Goal: Obtain resource: Obtain resource

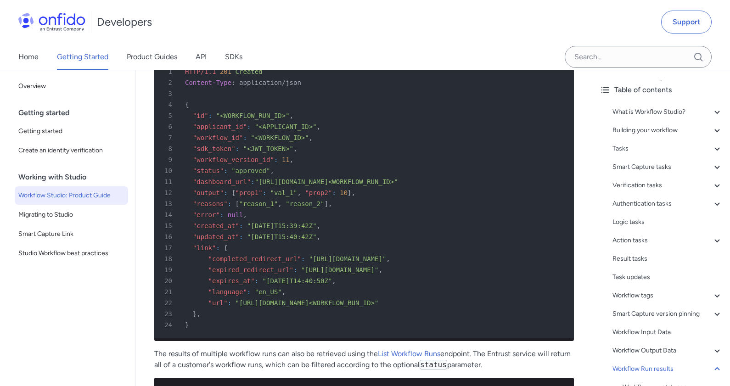
scroll to position [22345, 0]
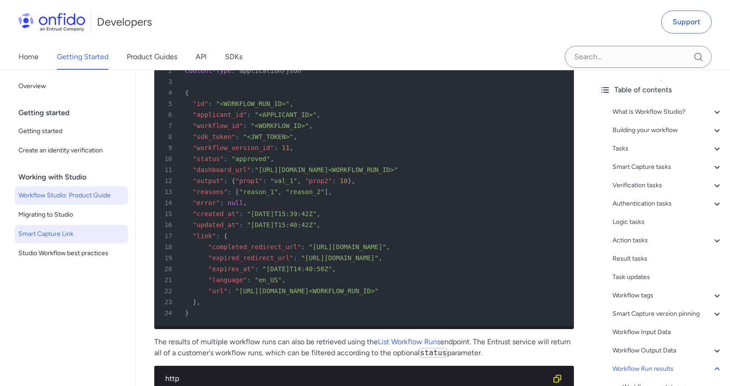
click at [80, 235] on span "Smart Capture Link" at bounding box center [71, 234] width 106 height 11
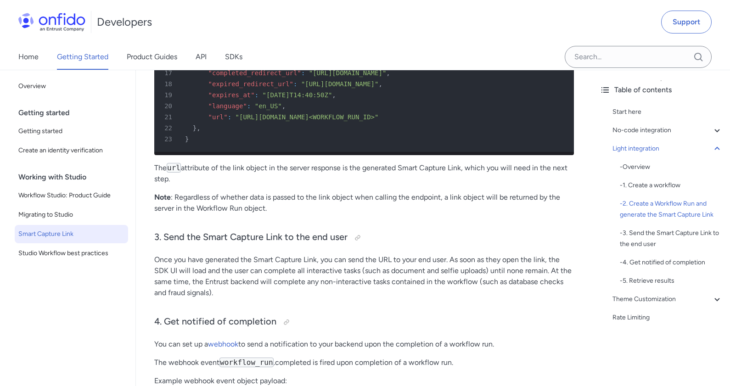
scroll to position [1928, 0]
drag, startPoint x: 409, startPoint y: 122, endPoint x: 235, endPoint y: 126, distance: 174.4
click at [235, 123] on div "21 "url" : "https://eu.onfido.app/l/<WORKFLOW_RUN_ID>"" at bounding box center [359, 117] width 403 height 11
copy span ""[URL][DOMAIN_NAME]<WORKFLOW_RUN_ID>""
